Goal: Information Seeking & Learning: Learn about a topic

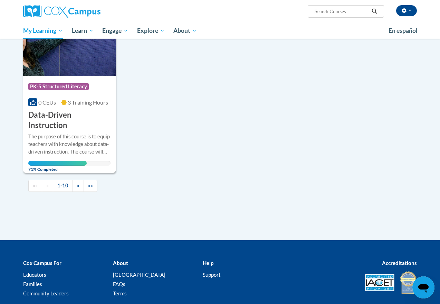
scroll to position [713, 0]
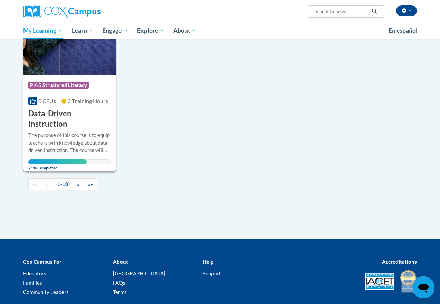
click at [75, 115] on h3 "Data-Driven Instruction" at bounding box center [69, 118] width 82 height 21
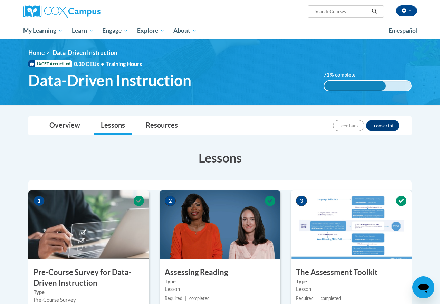
click at [238, 54] on ol "Home Data-Driven Instruction" at bounding box center [220, 53] width 384 height 8
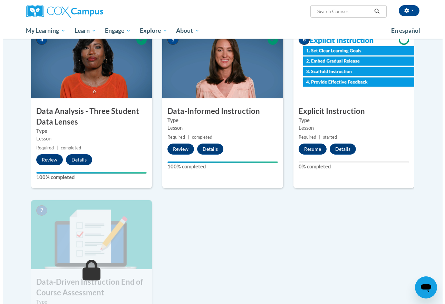
scroll to position [324, 0]
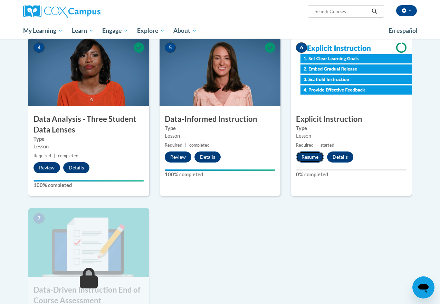
click at [309, 155] on button "Resume" at bounding box center [310, 157] width 28 height 11
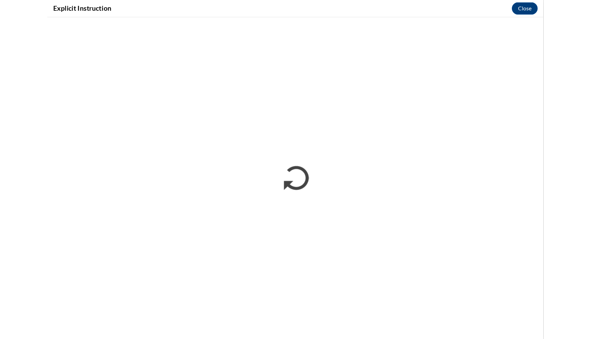
scroll to position [0, 0]
